Goal: Task Accomplishment & Management: Use online tool/utility

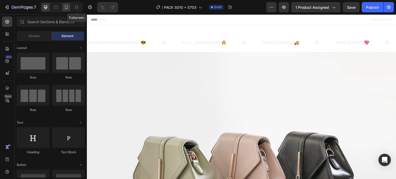
click at [70, 8] on div at bounding box center [66, 7] width 8 height 8
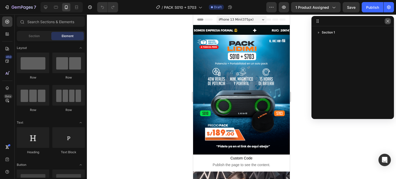
click at [390, 22] on button "button" at bounding box center [388, 21] width 6 height 6
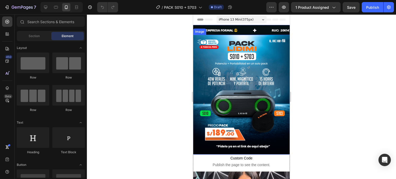
click at [257, 75] on img at bounding box center [241, 95] width 97 height 120
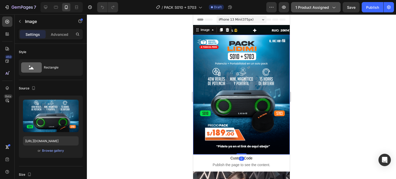
click at [322, 8] on span "1 product assigned" at bounding box center [312, 7] width 34 height 5
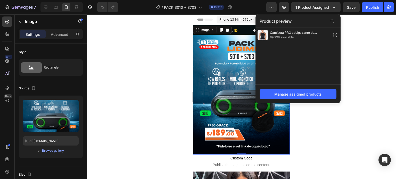
click at [318, 131] on div at bounding box center [241, 96] width 309 height 165
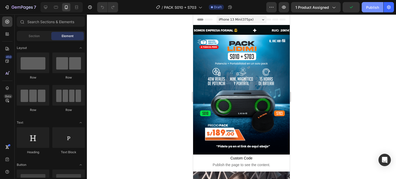
click at [371, 8] on div "Publish" at bounding box center [372, 7] width 13 height 5
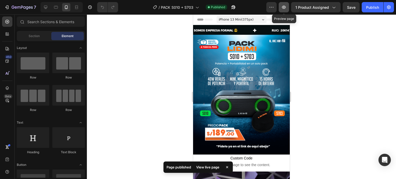
click at [282, 6] on icon "button" at bounding box center [283, 7] width 5 height 5
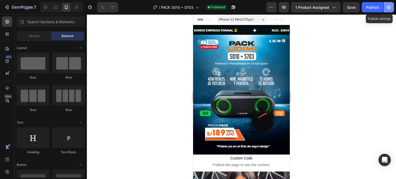
click at [390, 9] on icon "button" at bounding box center [388, 7] width 5 height 5
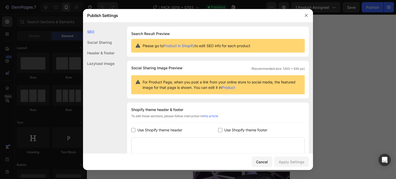
scroll to position [77, 0]
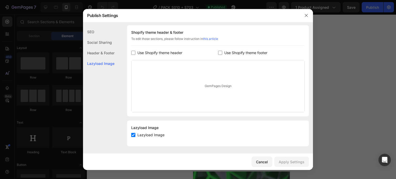
click at [135, 52] on input "checkbox" at bounding box center [133, 53] width 4 height 4
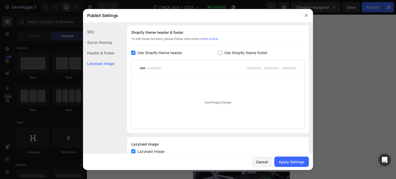
click at [134, 53] on input "checkbox" at bounding box center [133, 53] width 4 height 4
checkbox input "false"
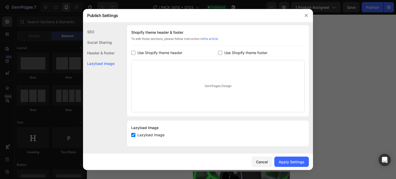
click at [219, 52] on input "checkbox" at bounding box center [220, 53] width 4 height 4
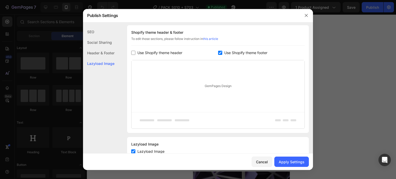
click at [219, 52] on input "checkbox" at bounding box center [220, 53] width 4 height 4
checkbox input "false"
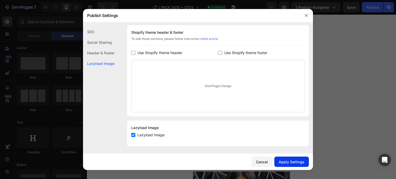
click at [295, 163] on div "Apply Settings" at bounding box center [292, 161] width 26 height 5
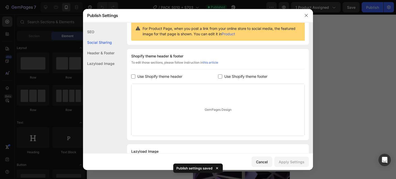
scroll to position [26, 0]
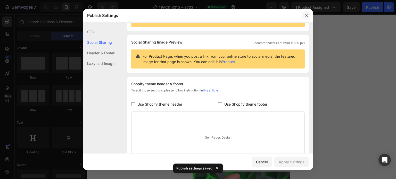
click at [306, 15] on icon "button" at bounding box center [306, 15] width 4 height 4
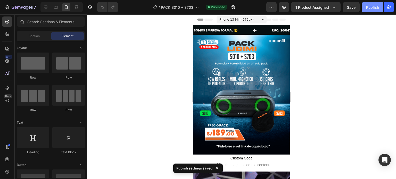
click at [364, 9] on button "Publish" at bounding box center [373, 7] width 22 height 10
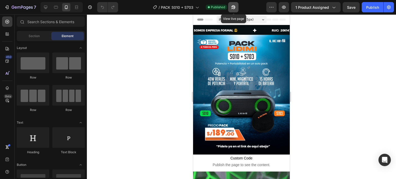
click at [234, 6] on icon "button" at bounding box center [233, 7] width 5 height 5
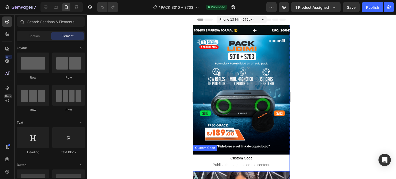
click at [256, 155] on span "Custom Code" at bounding box center [241, 158] width 97 height 6
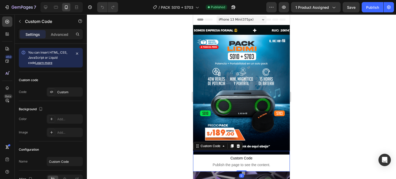
click at [255, 155] on span "Custom Code" at bounding box center [241, 158] width 97 height 6
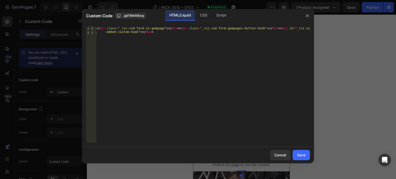
type textarea "<div class="_rsi-cod-form-is-gempage"></div><div class="_rsi-cod-form-gempages-…"
click at [228, 48] on div "< div class = "_rsi-cod-form-is-gempage" > </ div > < div class = "_rsi-cod-for…" at bounding box center [202, 92] width 213 height 131
click at [301, 156] on div "Save" at bounding box center [301, 154] width 9 height 5
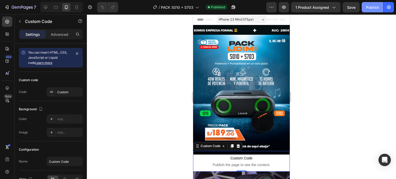
click at [369, 10] on button "Publish" at bounding box center [373, 7] width 22 height 10
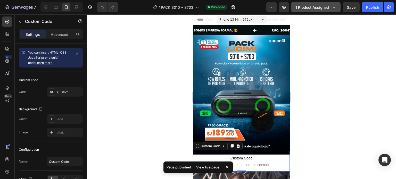
click at [311, 10] on span "1 product assigned" at bounding box center [312, 7] width 34 height 5
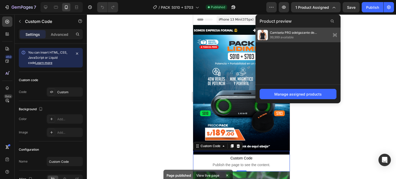
click at [299, 34] on span "Camiseta PRO adelgazante de compresión" at bounding box center [299, 32] width 59 height 5
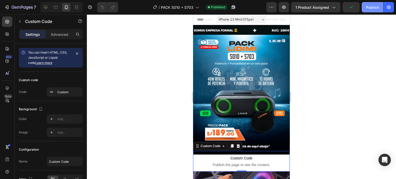
click at [368, 7] on div "Publish" at bounding box center [372, 7] width 13 height 5
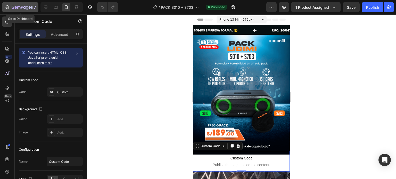
click at [8, 6] on icon "button" at bounding box center [6, 7] width 5 height 5
